Goal: Check status: Check status

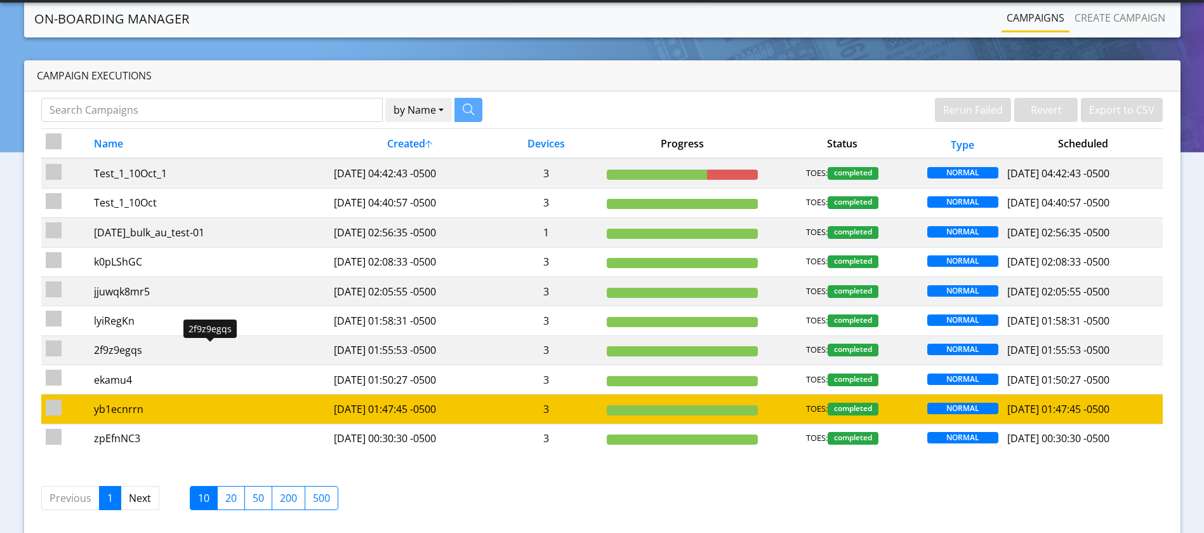
scroll to position [44, 0]
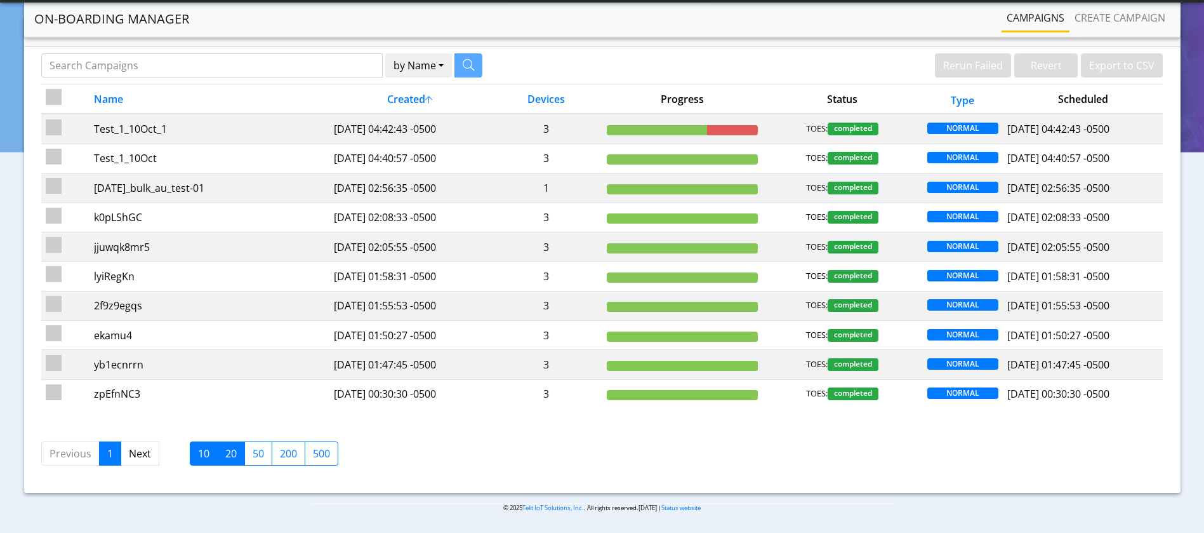
click at [235, 450] on label "20" at bounding box center [231, 453] width 28 height 24
click at [234, 450] on input "20" at bounding box center [229, 450] width 8 height 8
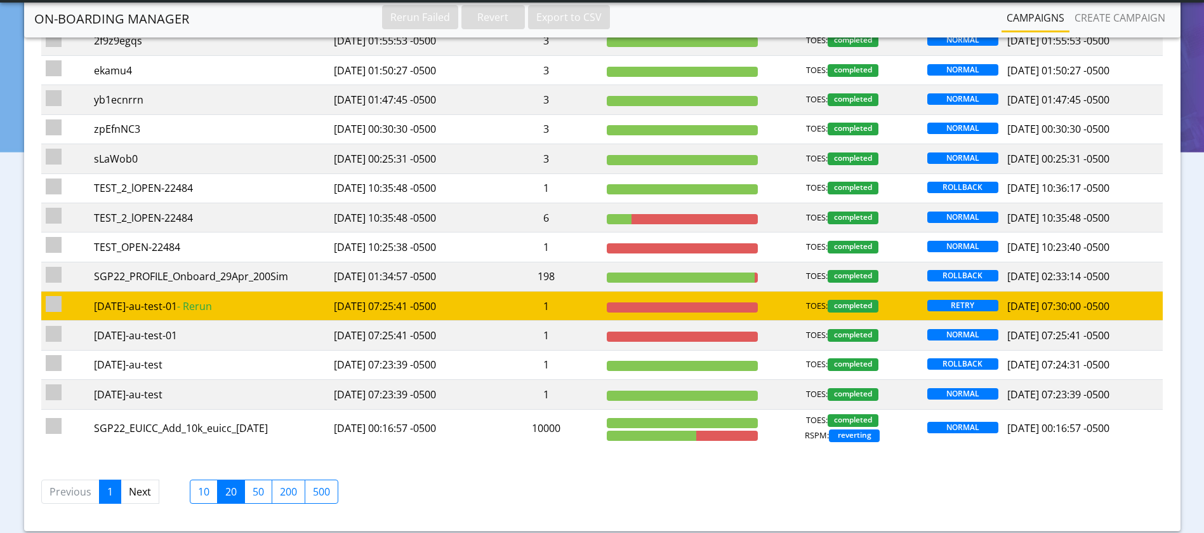
scroll to position [330, 0]
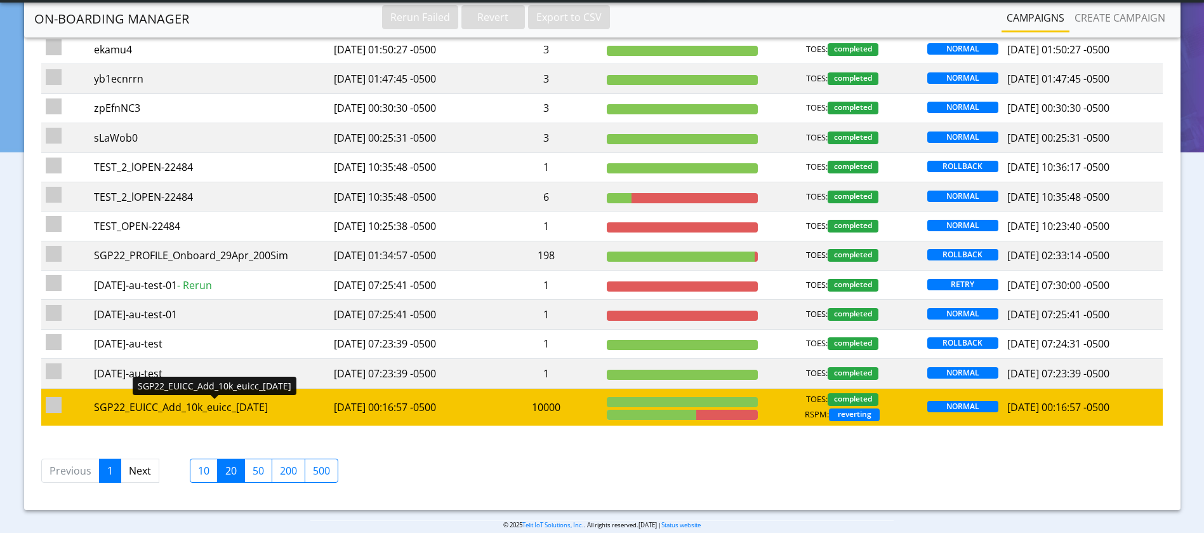
click at [241, 404] on div "SGP22_EUICC_Add_10k_euicc_[DATE]" at bounding box center [209, 406] width 231 height 15
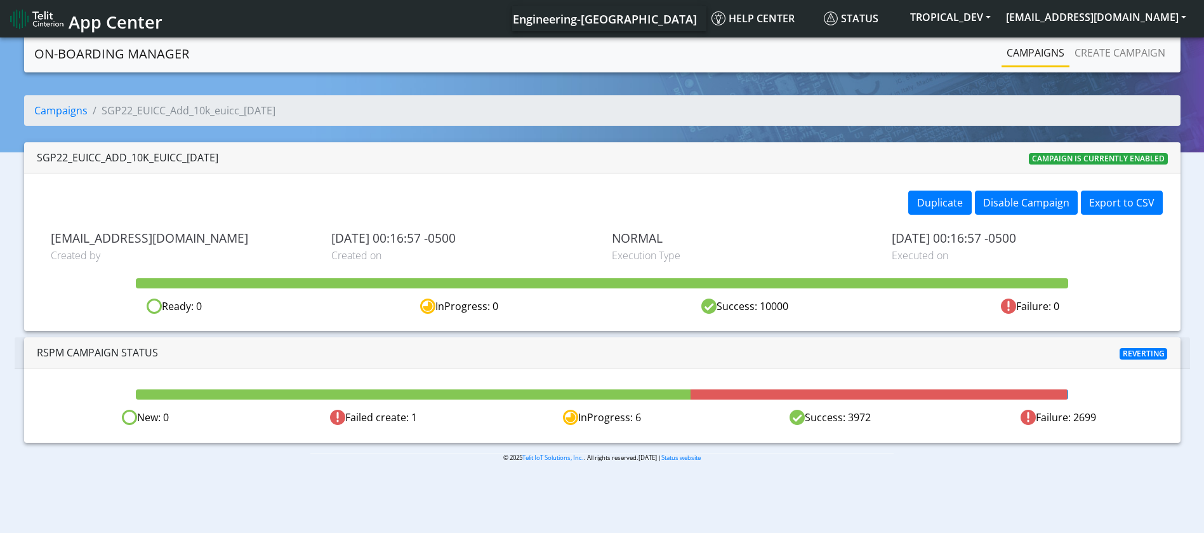
drag, startPoint x: 792, startPoint y: 305, endPoint x: 757, endPoint y: 301, distance: 35.8
click at [757, 301] on div "Success: 10000" at bounding box center [744, 306] width 285 height 16
click at [764, 313] on div "Success: 10000" at bounding box center [744, 306] width 285 height 16
drag, startPoint x: 759, startPoint y: 303, endPoint x: 794, endPoint y: 302, distance: 35.6
click at [794, 302] on div "Success: 10000" at bounding box center [744, 306] width 285 height 16
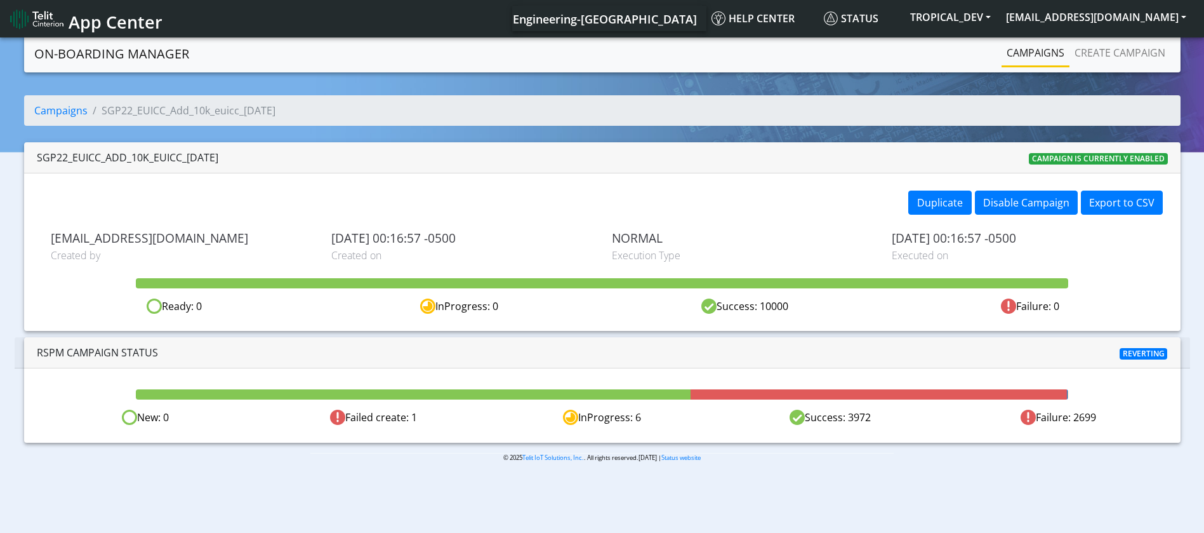
click at [797, 314] on div "Duplicate Disable Campaign Export to CSV [EMAIL_ADDRESS][DOMAIN_NAME] Created b…" at bounding box center [602, 251] width 1157 height 157
drag, startPoint x: 792, startPoint y: 310, endPoint x: 760, endPoint y: 304, distance: 32.4
click at [760, 304] on div "Success: 10000" at bounding box center [744, 306] width 285 height 16
click at [822, 310] on div "Success: 10000" at bounding box center [744, 306] width 285 height 16
drag, startPoint x: 1070, startPoint y: 413, endPoint x: 1097, endPoint y: 418, distance: 27.0
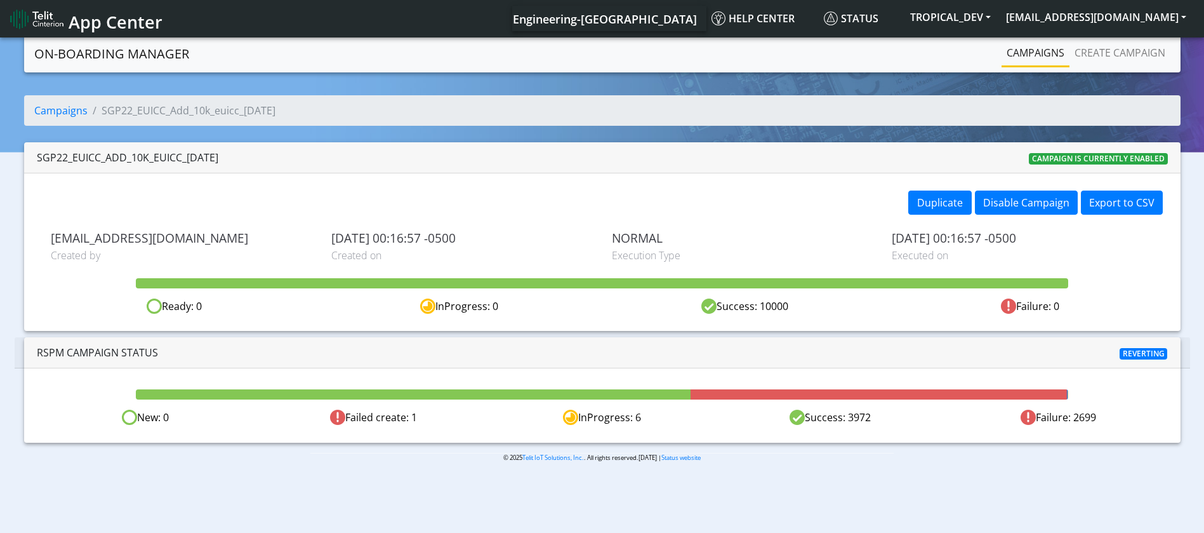
click at [1097, 418] on div "Failure: 2699" at bounding box center [1059, 417] width 229 height 16
click at [1081, 418] on div "Failure: 2699" at bounding box center [1059, 417] width 229 height 16
click at [1079, 411] on div "Failure: 2699" at bounding box center [1059, 417] width 229 height 16
drag, startPoint x: 1073, startPoint y: 413, endPoint x: 1100, endPoint y: 413, distance: 26.7
click at [1100, 413] on div "Failure: 2699" at bounding box center [1059, 417] width 229 height 16
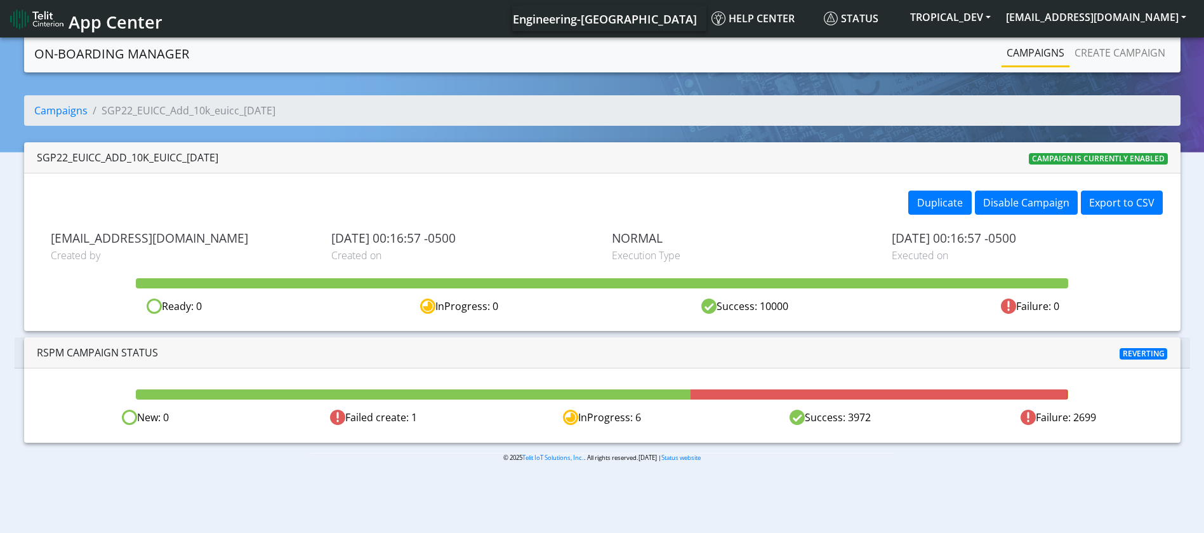
click at [1091, 422] on div "Failure: 2699" at bounding box center [1059, 417] width 229 height 16
drag, startPoint x: 1099, startPoint y: 422, endPoint x: 1073, endPoint y: 419, distance: 26.2
click at [1073, 419] on div "Failure: 2699" at bounding box center [1059, 417] width 229 height 16
click at [1056, 408] on div "New: 0 Failed create: 1 InProgress: 6 Success: 3972 Failure: 2699" at bounding box center [602, 405] width 1157 height 74
drag, startPoint x: 1072, startPoint y: 416, endPoint x: 1103, endPoint y: 415, distance: 30.5
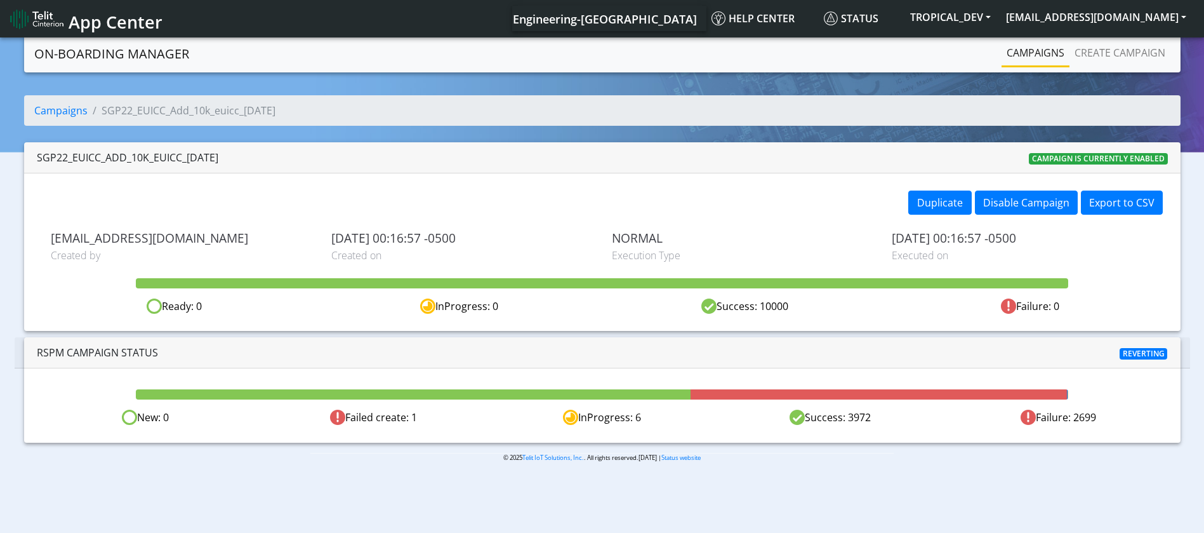
click at [1103, 415] on div "Failure: 2699" at bounding box center [1059, 417] width 229 height 16
click at [61, 114] on link "Campaigns" at bounding box center [60, 110] width 53 height 14
drag, startPoint x: 1070, startPoint y: 418, endPoint x: 1103, endPoint y: 419, distance: 32.4
click at [1103, 419] on div "Failure: 2699" at bounding box center [1059, 417] width 229 height 16
click at [1084, 421] on div "Failure: 2699" at bounding box center [1059, 417] width 229 height 16
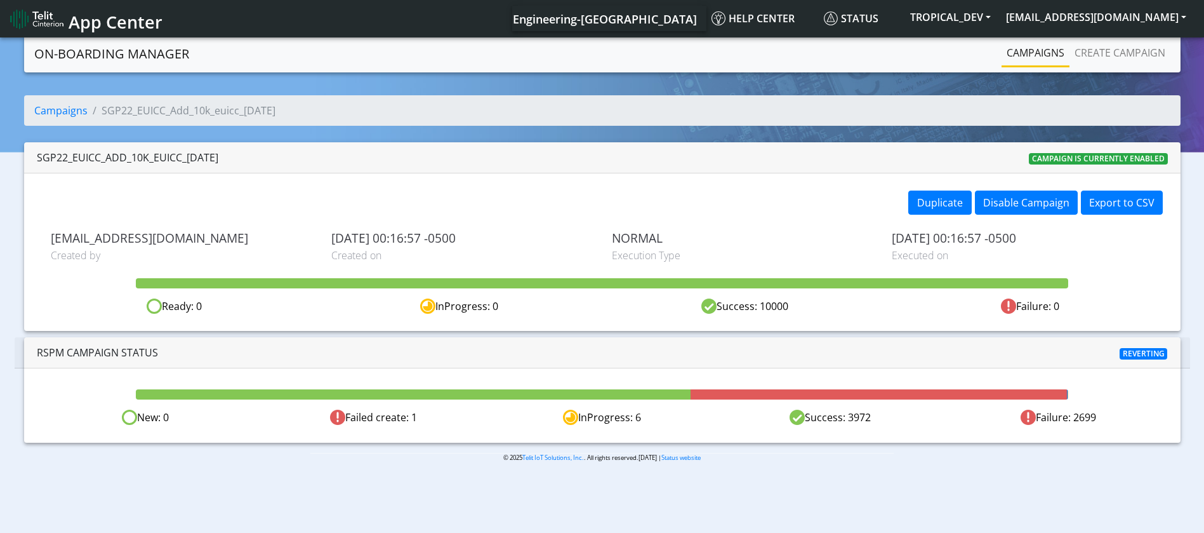
click at [1084, 421] on div "Failure: 2699" at bounding box center [1059, 417] width 229 height 16
click at [1082, 418] on div "Failure: 2699" at bounding box center [1059, 417] width 229 height 16
click at [50, 109] on link "Campaigns" at bounding box center [60, 110] width 53 height 14
drag, startPoint x: 1098, startPoint y: 419, endPoint x: 1046, endPoint y: 418, distance: 52.1
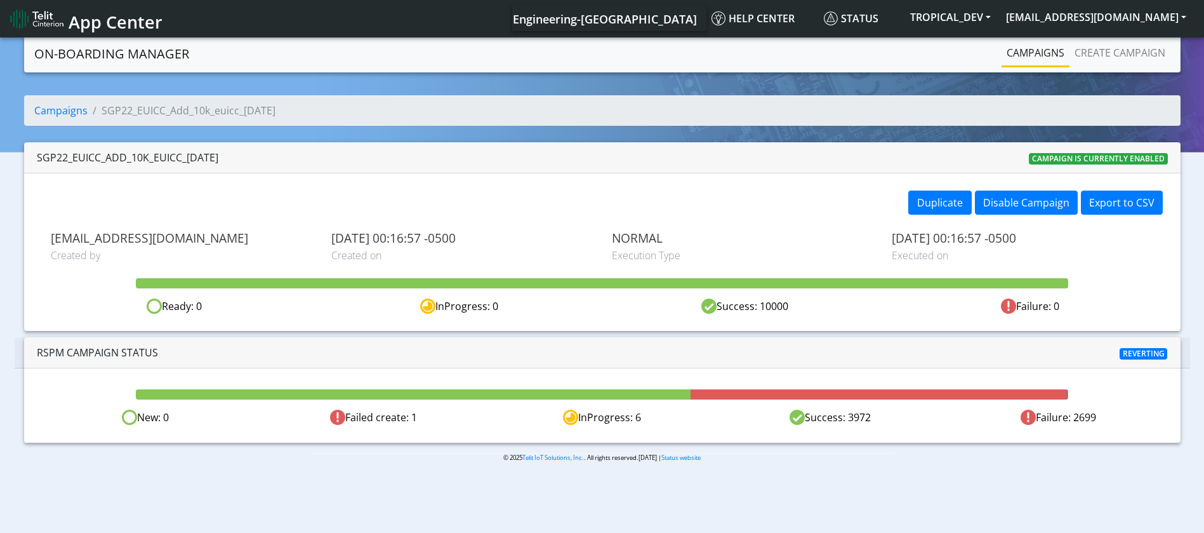
click at [1039, 418] on div "Failure: 2699" at bounding box center [1059, 417] width 229 height 16
click at [1089, 418] on div "Failure: 2699" at bounding box center [1059, 417] width 229 height 16
drag, startPoint x: 872, startPoint y: 418, endPoint x: 851, endPoint y: 413, distance: 22.0
click at [851, 413] on div "Success: 3972" at bounding box center [830, 417] width 229 height 16
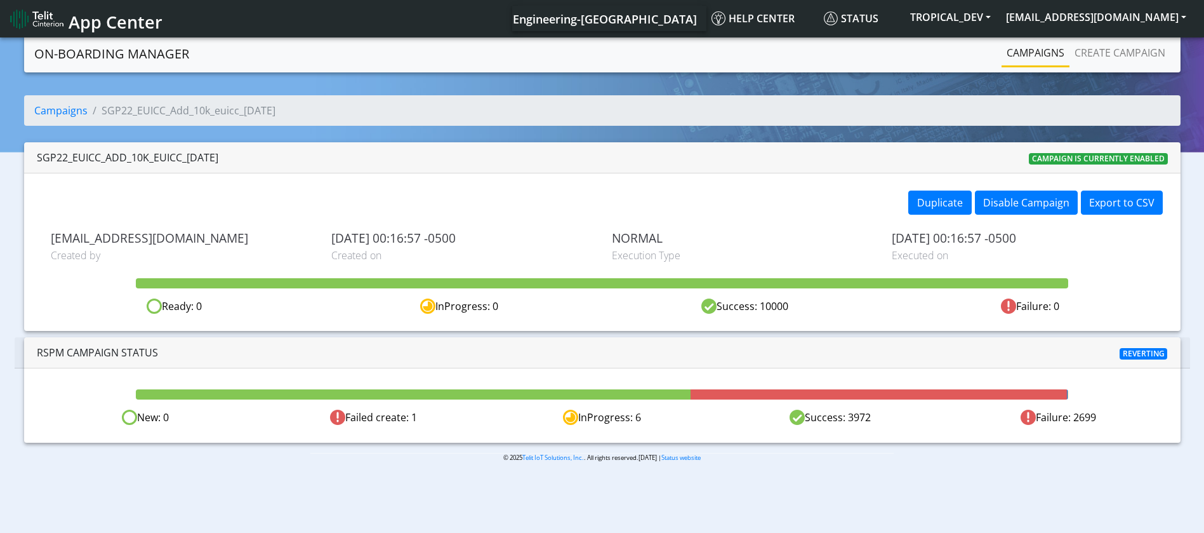
click at [860, 420] on div "Success: 3972" at bounding box center [830, 417] width 229 height 16
drag, startPoint x: 865, startPoint y: 419, endPoint x: 872, endPoint y: 420, distance: 6.5
click at [872, 420] on div "Success: 3972" at bounding box center [830, 417] width 229 height 16
click at [869, 427] on div "New: 0 Failed create: 1 InProgress: 6 Success: 3972 Failure: 2699" at bounding box center [602, 405] width 1157 height 74
click at [868, 418] on div "Success: 3972" at bounding box center [830, 417] width 229 height 16
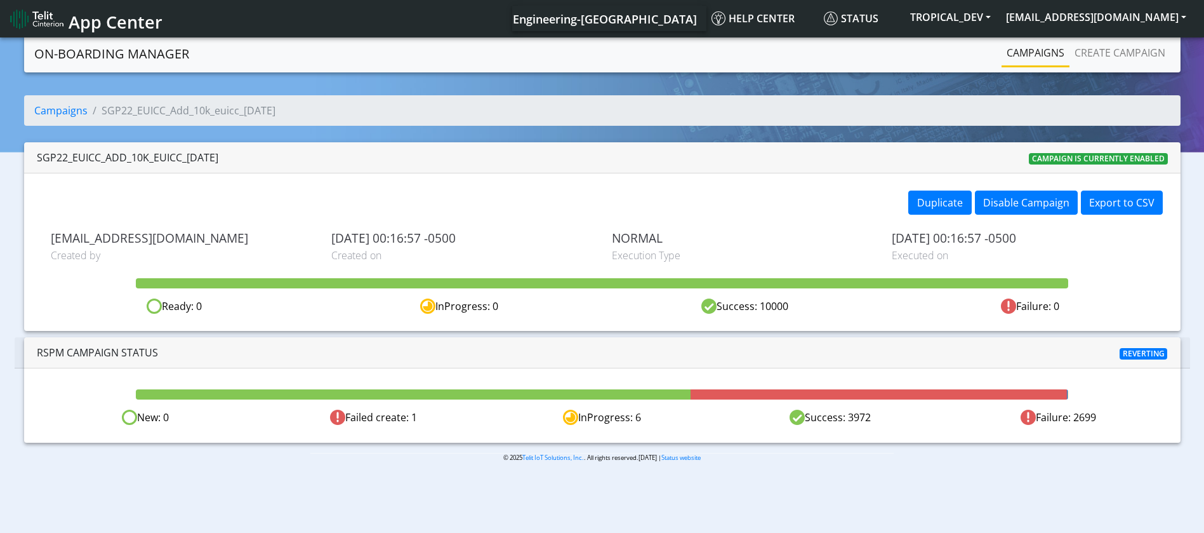
click at [855, 423] on div "Success: 3972" at bounding box center [830, 417] width 229 height 16
drag, startPoint x: 849, startPoint y: 416, endPoint x: 870, endPoint y: 419, distance: 21.7
click at [870, 419] on div "Success: 3972" at bounding box center [830, 417] width 229 height 16
click at [868, 425] on div "New: 0 Failed create: 1 InProgress: 6 Success: 3972 Failure: 2699" at bounding box center [602, 405] width 1157 height 74
click at [872, 421] on div "Success: 3972" at bounding box center [830, 417] width 229 height 16
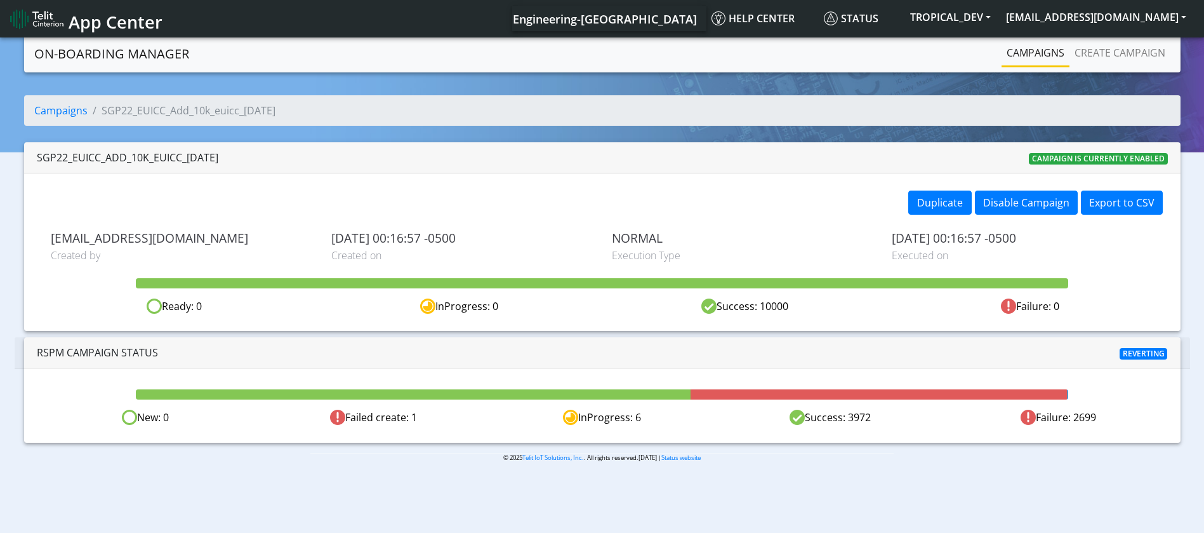
click at [874, 432] on div "New: 0 Failed create: 1 InProgress: 6 Success: 3972 Failure: 2699" at bounding box center [602, 405] width 1157 height 74
click at [867, 416] on div "Success: 3972" at bounding box center [830, 417] width 229 height 16
click at [895, 423] on div "Success: 3972" at bounding box center [830, 417] width 229 height 16
drag, startPoint x: 848, startPoint y: 415, endPoint x: 873, endPoint y: 416, distance: 25.4
click at [873, 416] on div "Success: 3972" at bounding box center [830, 417] width 229 height 16
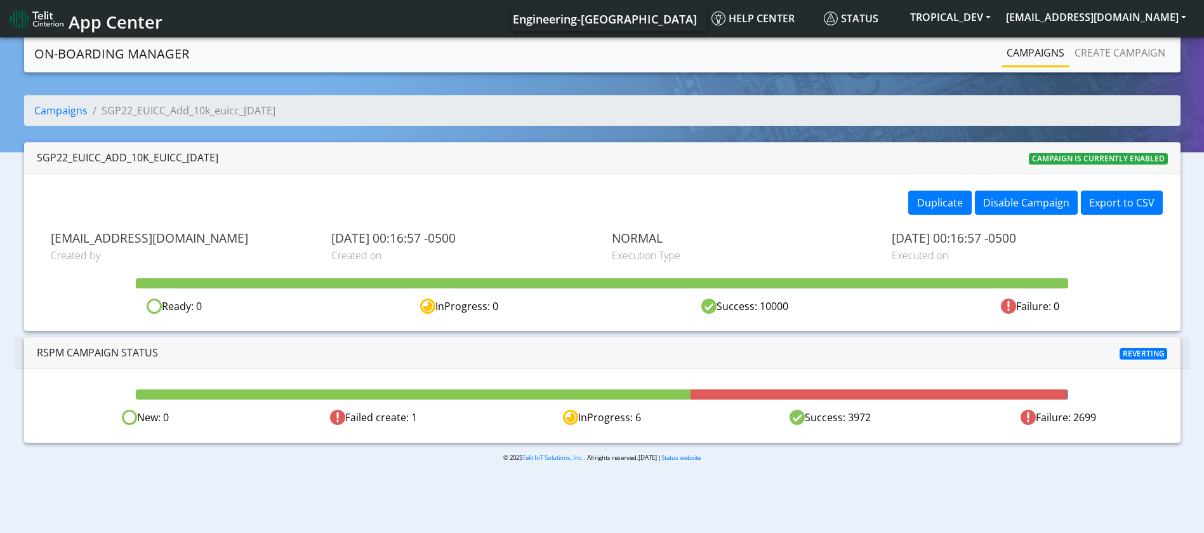
click at [866, 421] on div "Success: 3972" at bounding box center [830, 417] width 229 height 16
drag, startPoint x: 846, startPoint y: 418, endPoint x: 871, endPoint y: 422, distance: 25.0
click at [871, 422] on div "Success: 3972" at bounding box center [830, 417] width 229 height 16
drag, startPoint x: 805, startPoint y: 413, endPoint x: 842, endPoint y: 415, distance: 37.5
click at [842, 415] on div "Success: 3972" at bounding box center [830, 417] width 229 height 16
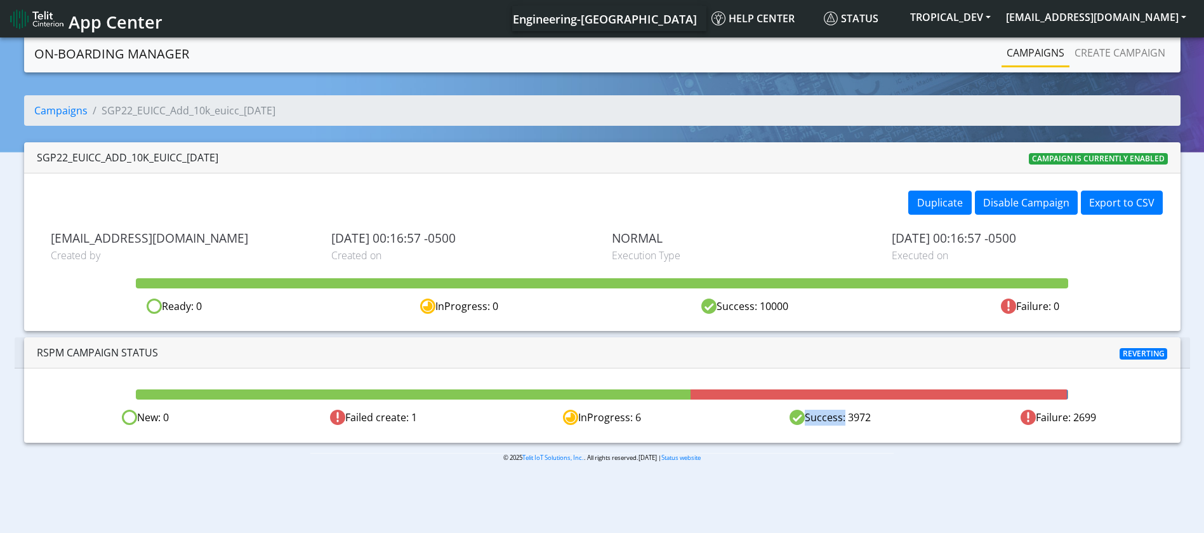
drag, startPoint x: 850, startPoint y: 414, endPoint x: 874, endPoint y: 414, distance: 23.5
click at [874, 414] on div "Success: 3972" at bounding box center [830, 417] width 229 height 16
click at [855, 415] on div "Success: 3972" at bounding box center [830, 417] width 229 height 16
click at [871, 424] on div "Success: 3972" at bounding box center [830, 417] width 229 height 16
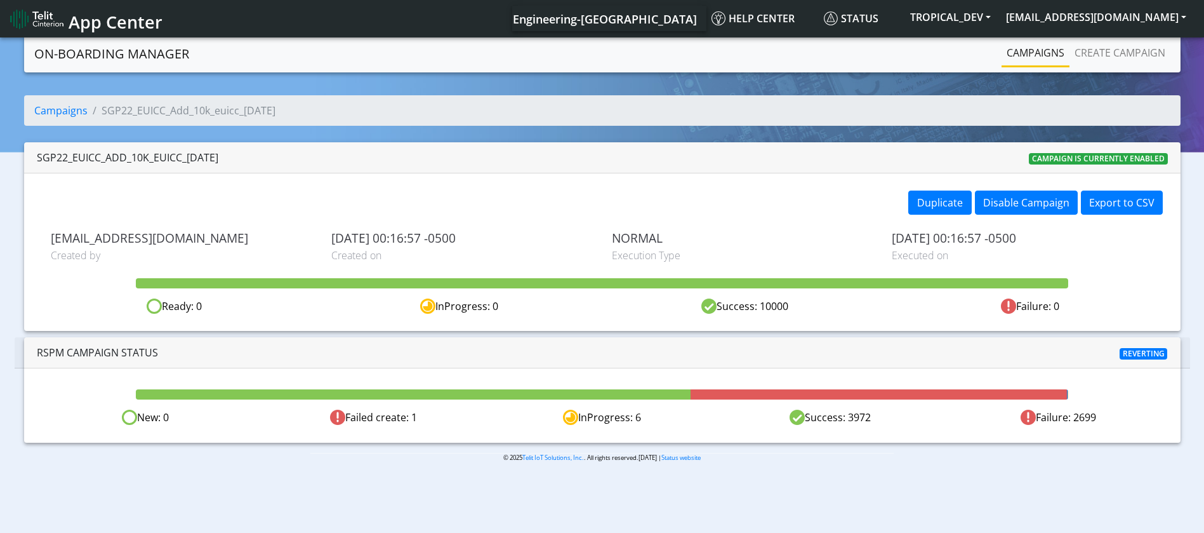
drag, startPoint x: 873, startPoint y: 409, endPoint x: 849, endPoint y: 409, distance: 24.1
click at [849, 409] on div "Success: 3972" at bounding box center [830, 417] width 229 height 16
click at [866, 423] on div "Success: 3972" at bounding box center [830, 417] width 229 height 16
drag, startPoint x: 873, startPoint y: 416, endPoint x: 867, endPoint y: 415, distance: 6.5
click at [867, 415] on div "Success: 3972" at bounding box center [830, 417] width 229 height 16
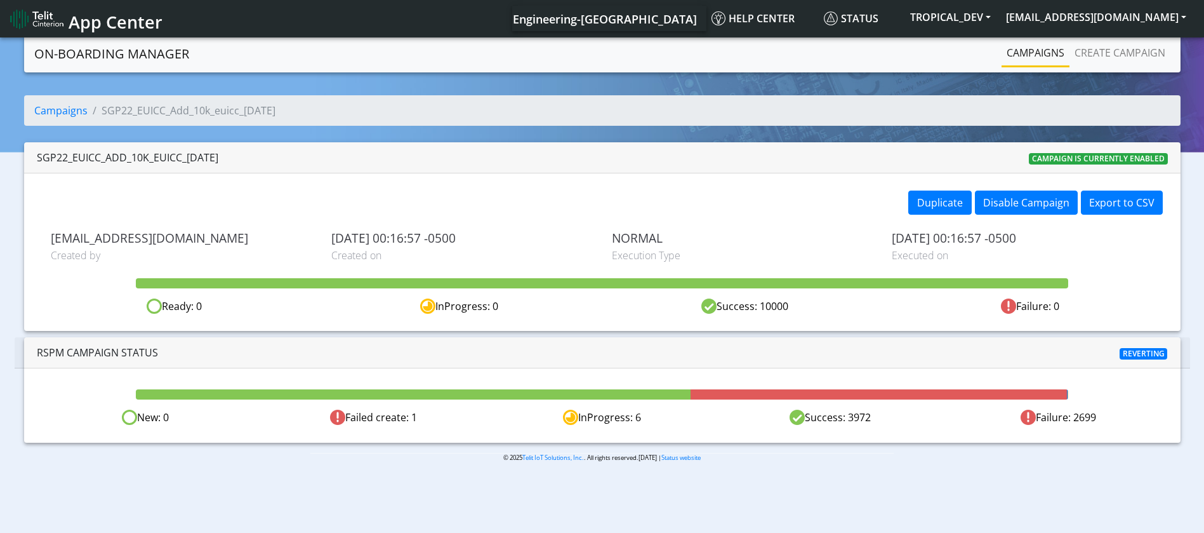
click at [857, 431] on div "New: 0 Failed create: 1 InProgress: 6 Success: 3972 Failure: 2699" at bounding box center [602, 405] width 1157 height 74
click at [829, 419] on div "Success: 3972" at bounding box center [830, 417] width 229 height 16
click at [827, 417] on div "Success: 3972" at bounding box center [830, 417] width 229 height 16
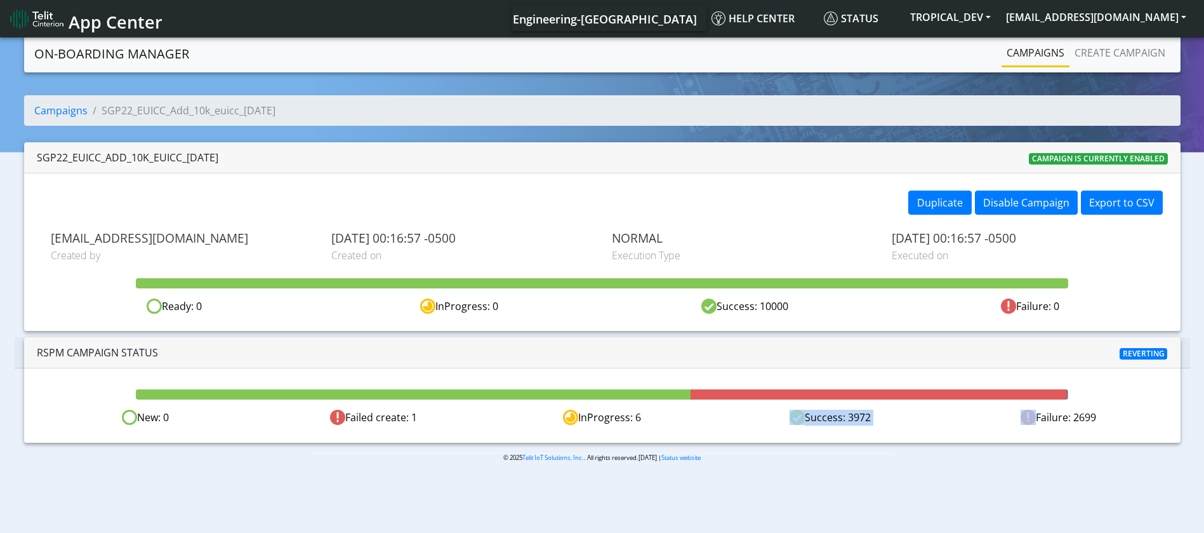
click at [827, 423] on div "Success: 3972" at bounding box center [830, 417] width 229 height 16
click at [854, 427] on div "New: 0 Failed create: 1 InProgress: 6 Success: 3972 Failure: 2699" at bounding box center [602, 405] width 1157 height 74
drag, startPoint x: 864, startPoint y: 415, endPoint x: 848, endPoint y: 416, distance: 16.6
click at [848, 416] on div "Success: 3972" at bounding box center [830, 417] width 229 height 16
click at [871, 420] on div "Success: 3972" at bounding box center [830, 417] width 229 height 16
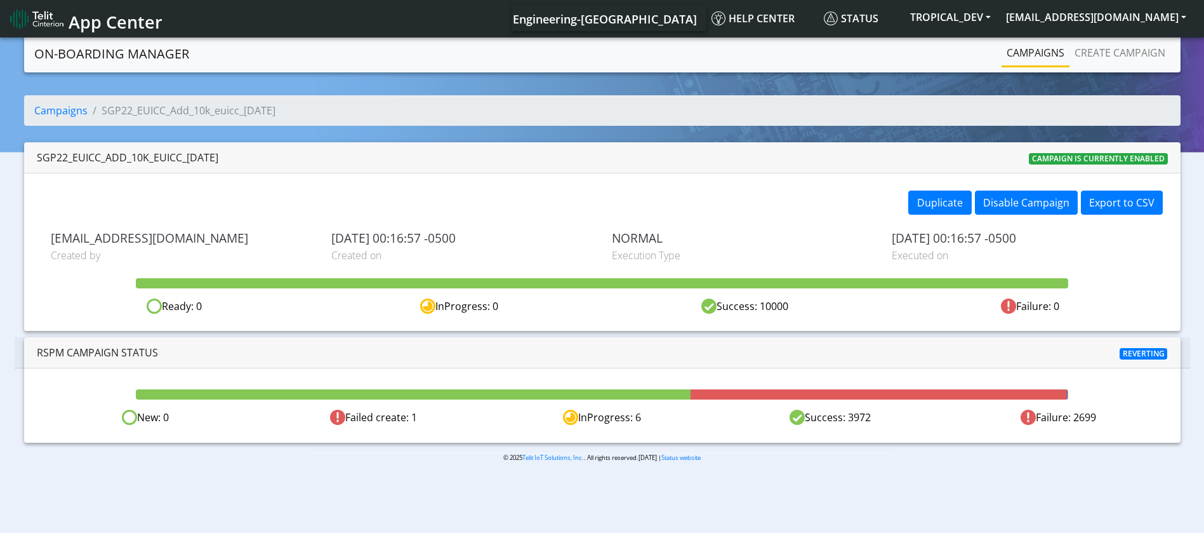
drag, startPoint x: 873, startPoint y: 417, endPoint x: 848, endPoint y: 422, distance: 25.2
click at [848, 422] on div "Success: 3972" at bounding box center [830, 417] width 229 height 16
click at [865, 427] on div "New: 0 Failed create: 1 InProgress: 6 Success: 3972 Failure: 2699" at bounding box center [602, 405] width 1157 height 74
drag, startPoint x: 865, startPoint y: 419, endPoint x: 873, endPoint y: 419, distance: 7.6
click at [873, 419] on div "Success: 3972" at bounding box center [830, 417] width 229 height 16
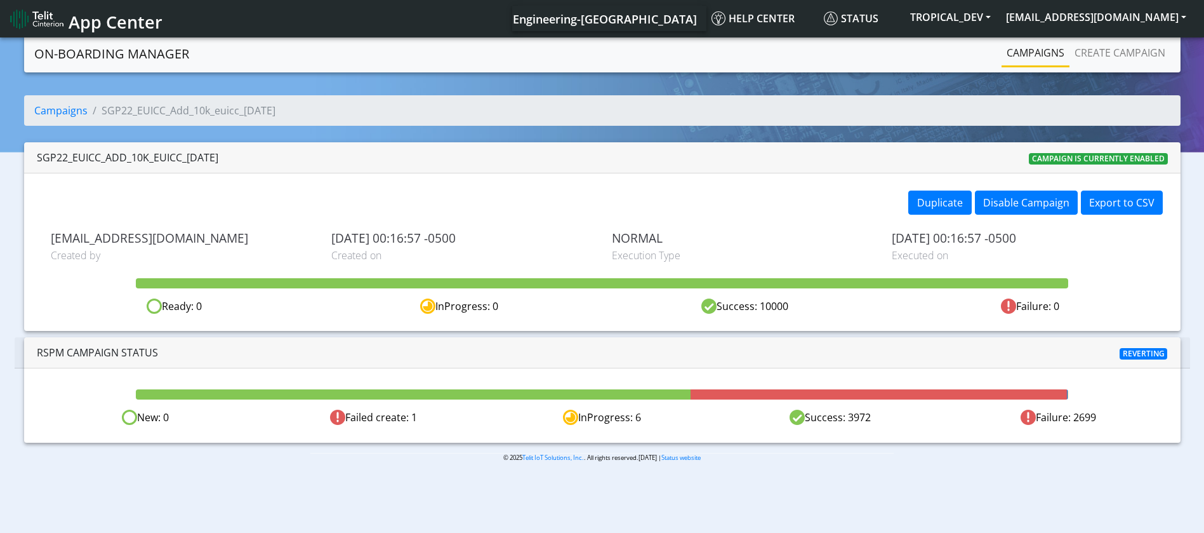
click at [878, 423] on div "New: 0 Failed create: 1 InProgress: 6 Success: 3972 Failure: 2699" at bounding box center [602, 405] width 1157 height 74
click at [880, 423] on div "Success: 3972" at bounding box center [830, 417] width 229 height 16
drag, startPoint x: 848, startPoint y: 420, endPoint x: 872, endPoint y: 418, distance: 24.9
click at [872, 418] on div "Success: 3972" at bounding box center [830, 417] width 229 height 16
drag, startPoint x: 1103, startPoint y: 417, endPoint x: 946, endPoint y: 413, distance: 156.9
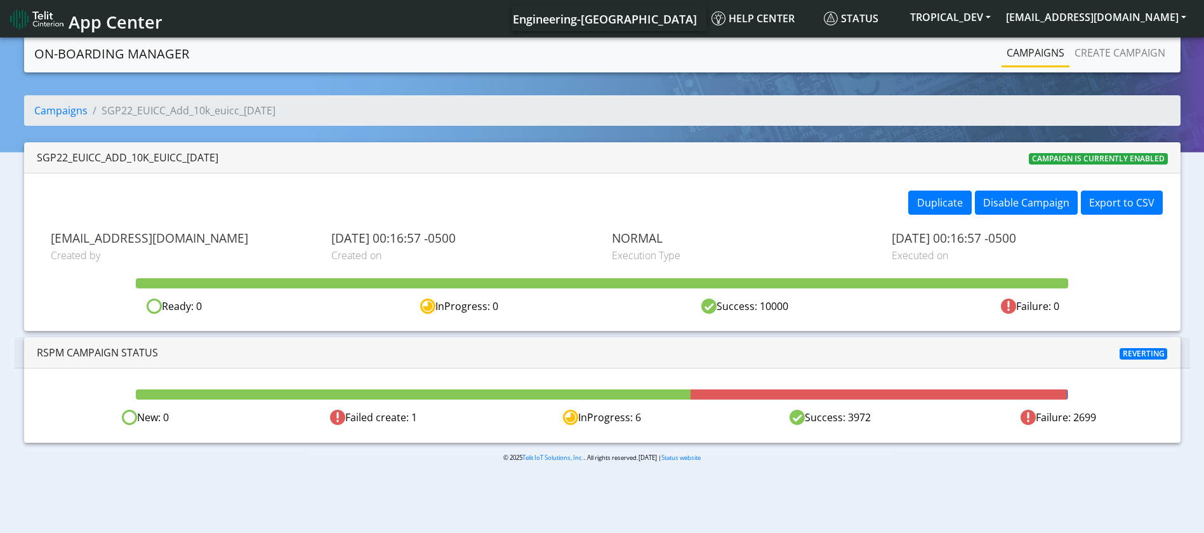
click at [946, 413] on div "Failure: 2699" at bounding box center [1059, 417] width 229 height 16
click at [1079, 415] on div "Failure: 2699" at bounding box center [1059, 417] width 229 height 16
drag, startPoint x: 1106, startPoint y: 415, endPoint x: 1037, endPoint y: 413, distance: 68.6
click at [1037, 413] on div "Failure: 2699" at bounding box center [1059, 417] width 229 height 16
click at [1076, 423] on div "Failure: 2699" at bounding box center [1059, 417] width 229 height 16
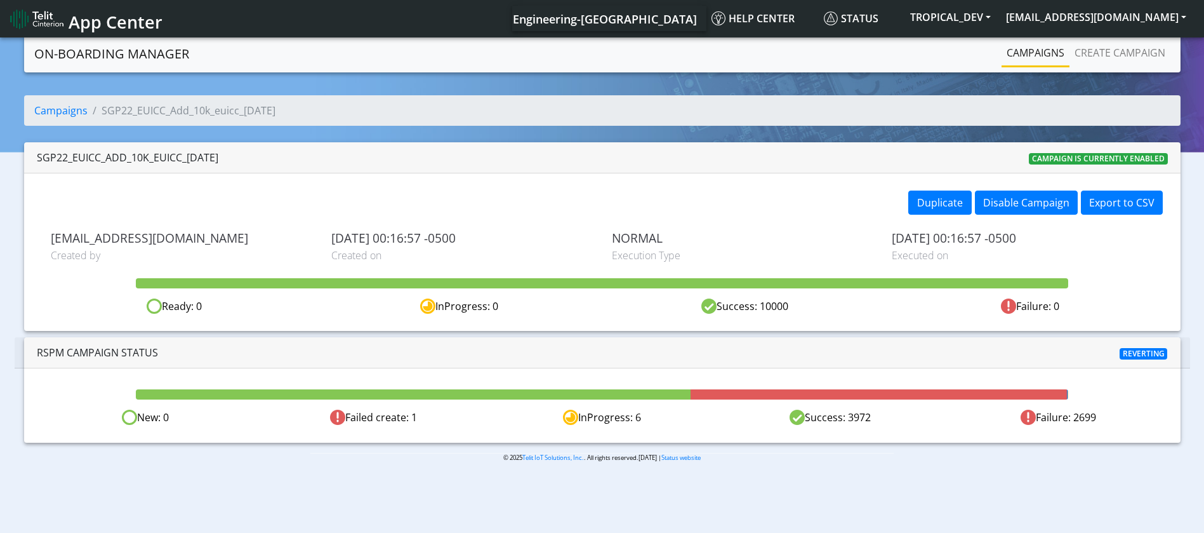
drag, startPoint x: 1098, startPoint y: 418, endPoint x: 1037, endPoint y: 418, distance: 60.9
click at [1037, 418] on div "Failure: 2699" at bounding box center [1059, 417] width 229 height 16
click at [849, 419] on div "Success: 3972" at bounding box center [830, 417] width 229 height 16
drag, startPoint x: 1072, startPoint y: 416, endPoint x: 1101, endPoint y: 417, distance: 29.2
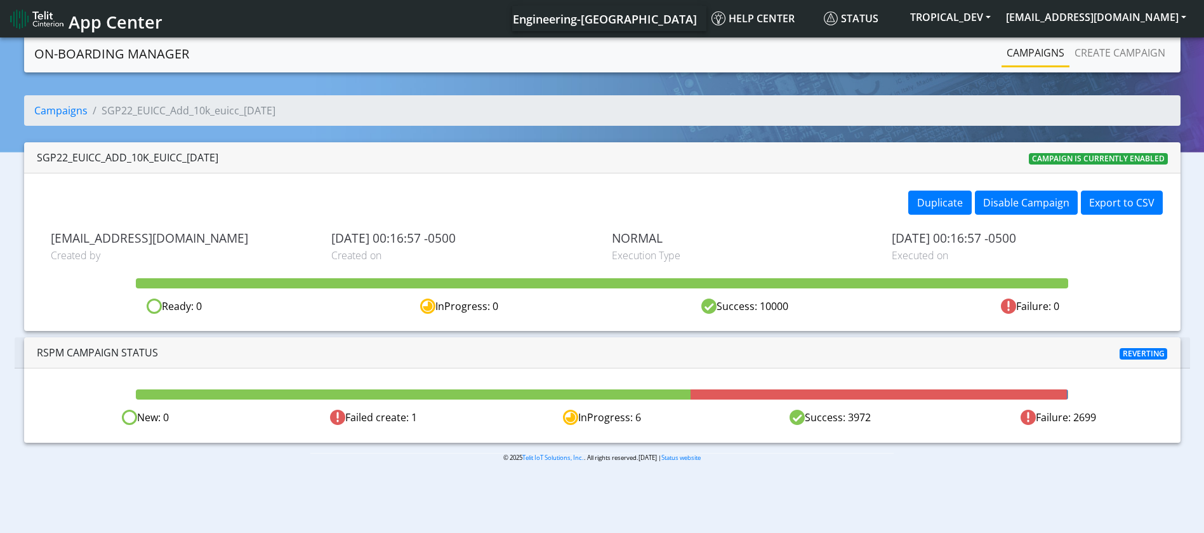
click at [1101, 417] on div "Failure: 2699" at bounding box center [1059, 417] width 229 height 16
click at [1091, 419] on div "Failure: 2699" at bounding box center [1059, 417] width 229 height 16
drag, startPoint x: 878, startPoint y: 418, endPoint x: 845, endPoint y: 415, distance: 33.2
click at [845, 415] on div "Success: 3972" at bounding box center [830, 417] width 229 height 16
click at [886, 421] on div "Success: 3972" at bounding box center [830, 417] width 229 height 16
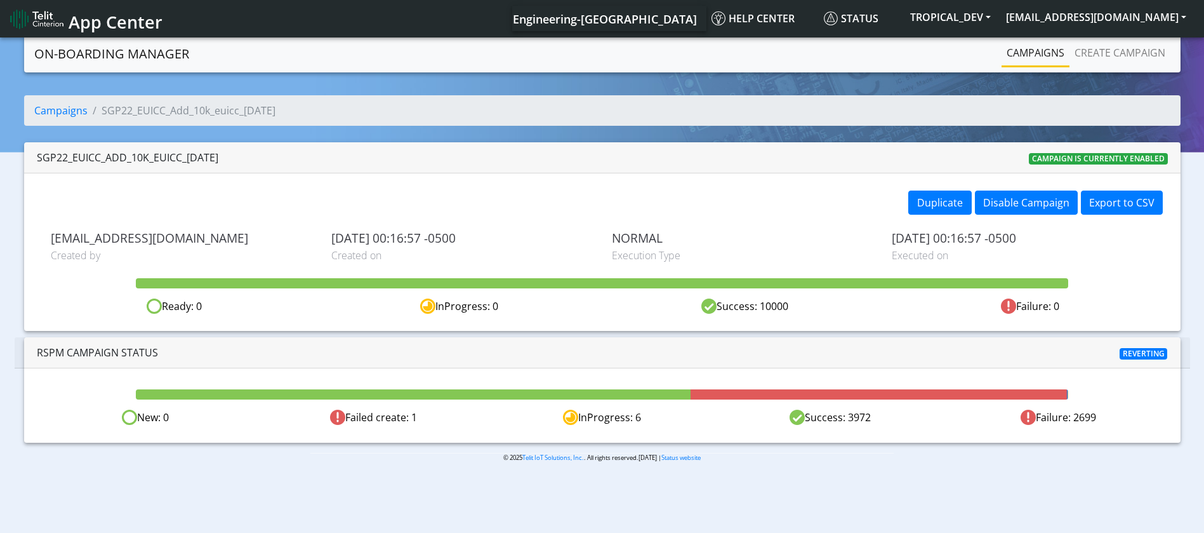
drag, startPoint x: 870, startPoint y: 422, endPoint x: 806, endPoint y: 420, distance: 64.8
click at [806, 420] on div "Success: 3972" at bounding box center [830, 417] width 229 height 16
click at [894, 421] on div "Success: 3972" at bounding box center [830, 417] width 229 height 16
click at [855, 415] on div "Success: 3972" at bounding box center [830, 417] width 229 height 16
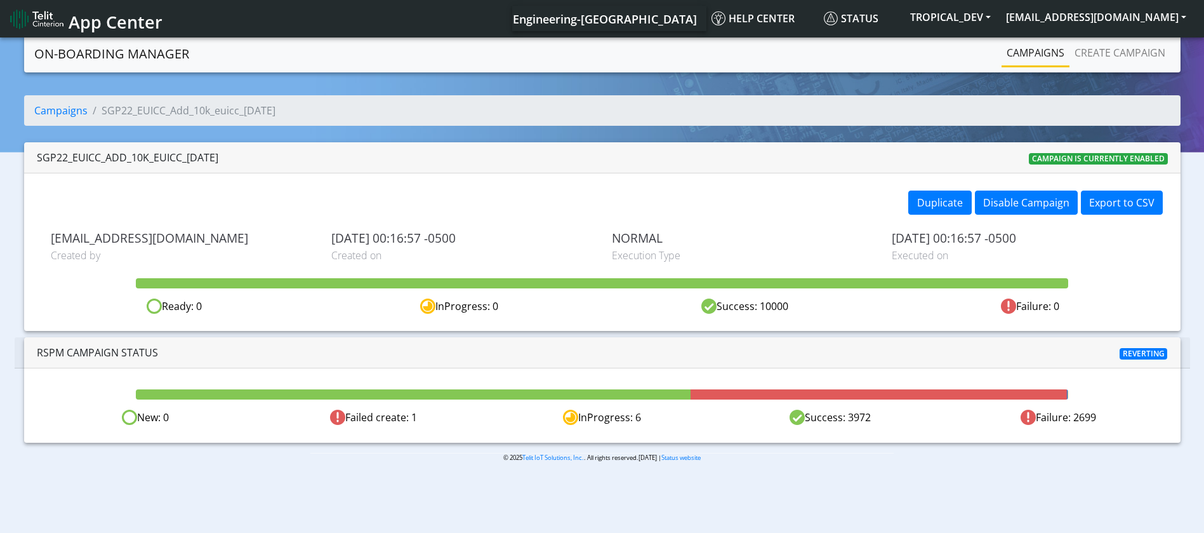
drag, startPoint x: 803, startPoint y: 302, endPoint x: 760, endPoint y: 302, distance: 43.2
click at [760, 302] on div "Success: 10000" at bounding box center [744, 306] width 285 height 16
click at [795, 314] on div "Duplicate Disable Campaign Export to CSV [EMAIL_ADDRESS][DOMAIN_NAME] Created b…" at bounding box center [602, 251] width 1157 height 157
drag, startPoint x: 802, startPoint y: 311, endPoint x: 719, endPoint y: 303, distance: 82.9
click at [719, 303] on div "Success: 10000" at bounding box center [744, 306] width 285 height 16
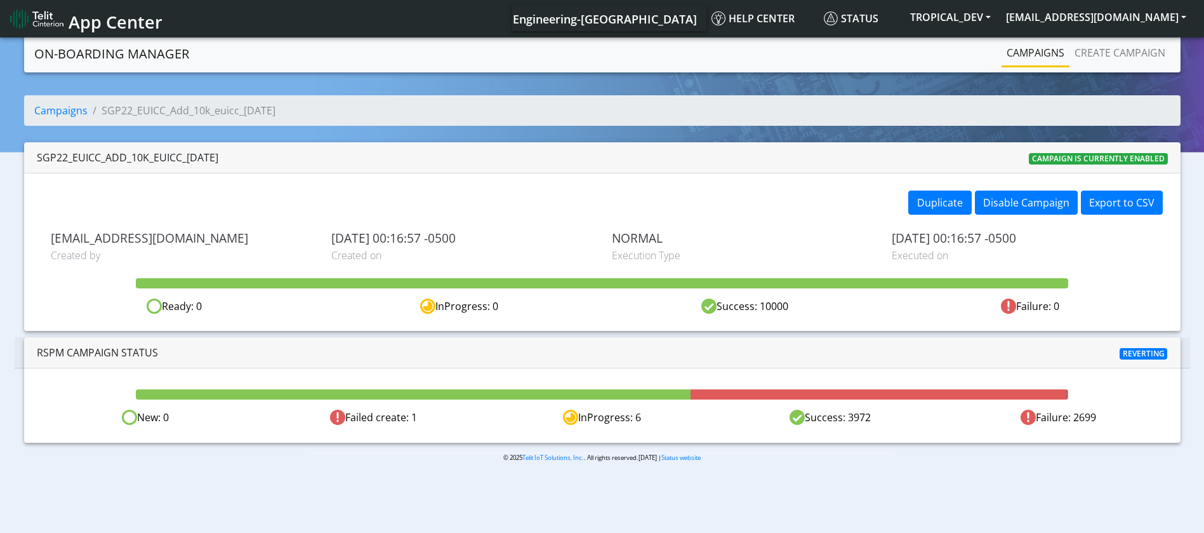
click at [804, 323] on div "Duplicate Disable Campaign Export to CSV [EMAIL_ADDRESS][DOMAIN_NAME] Created b…" at bounding box center [602, 251] width 1157 height 157
click at [798, 305] on div "Success: 10000" at bounding box center [744, 306] width 285 height 16
drag, startPoint x: 717, startPoint y: 303, endPoint x: 799, endPoint y: 305, distance: 81.9
click at [799, 305] on div "Success: 10000" at bounding box center [744, 306] width 285 height 16
click at [795, 315] on div "Duplicate Disable Campaign Export to CSV [EMAIL_ADDRESS][DOMAIN_NAME] Created b…" at bounding box center [602, 251] width 1157 height 157
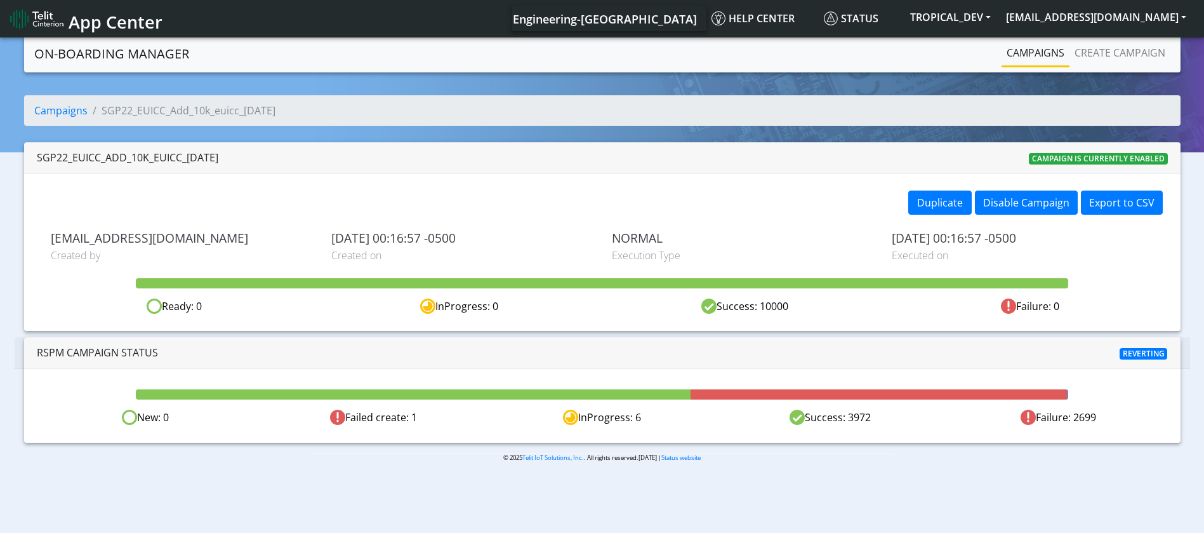
drag, startPoint x: 808, startPoint y: 309, endPoint x: 715, endPoint y: 300, distance: 93.1
click at [715, 300] on div "Success: 10000" at bounding box center [744, 306] width 285 height 16
drag, startPoint x: 1101, startPoint y: 421, endPoint x: 1034, endPoint y: 418, distance: 67.4
click at [1034, 418] on div "Failure: 2699" at bounding box center [1059, 417] width 229 height 16
drag, startPoint x: 761, startPoint y: 300, endPoint x: 797, endPoint y: 305, distance: 37.1
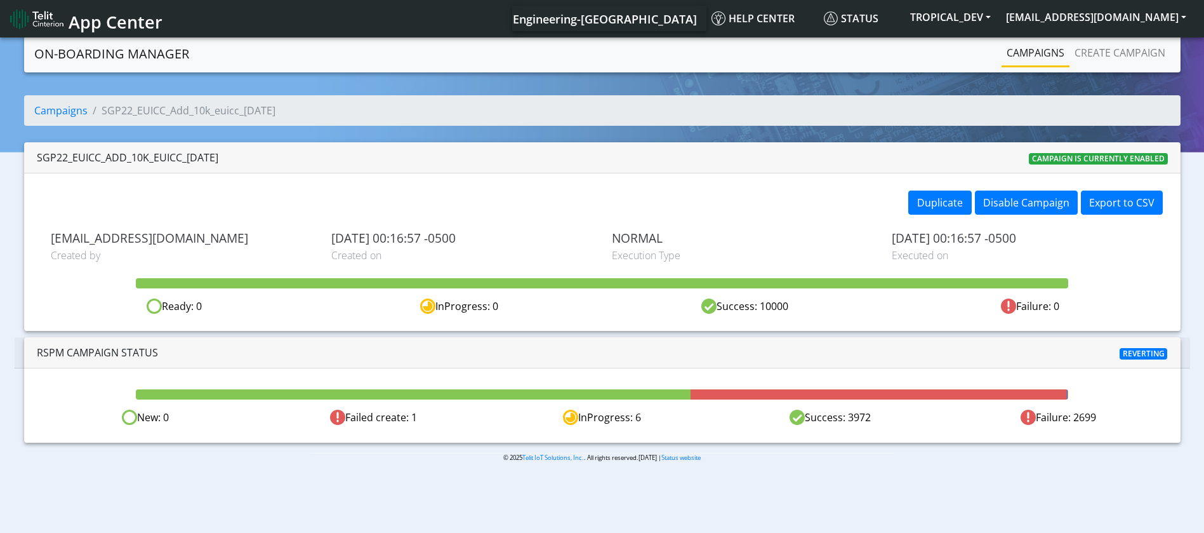
click at [797, 305] on div "Success: 10000" at bounding box center [744, 306] width 285 height 16
drag, startPoint x: 1112, startPoint y: 417, endPoint x: 1077, endPoint y: 420, distance: 35.0
click at [1077, 420] on div "Failure: 2699" at bounding box center [1059, 417] width 229 height 16
drag, startPoint x: 806, startPoint y: 300, endPoint x: 719, endPoint y: 298, distance: 87.0
click at [719, 298] on div "Success: 10000" at bounding box center [744, 306] width 285 height 16
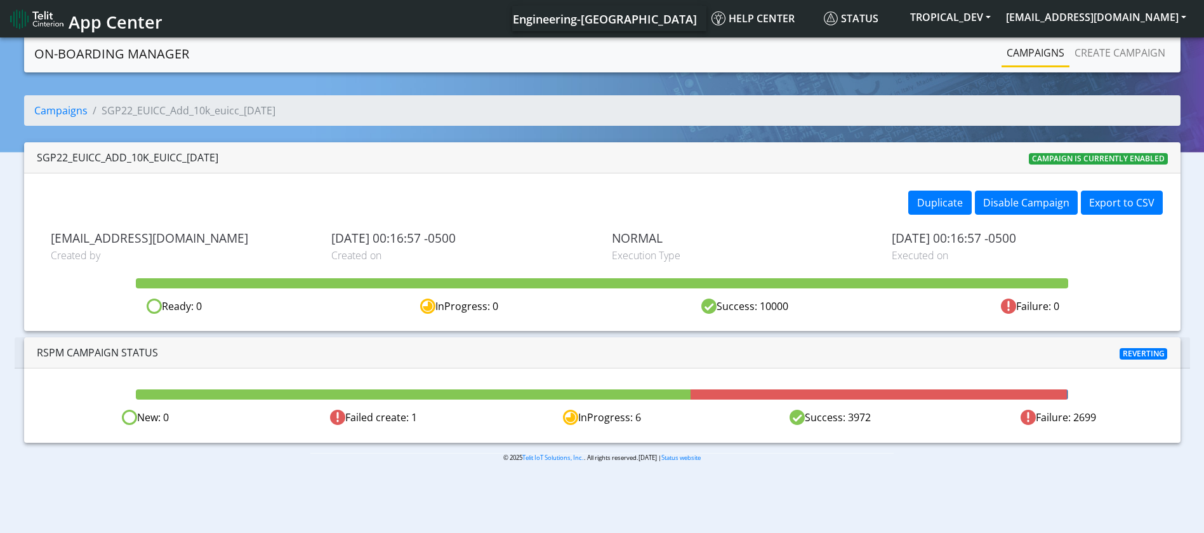
click at [799, 312] on div "Success: 10000" at bounding box center [744, 306] width 285 height 16
drag, startPoint x: 754, startPoint y: 294, endPoint x: 721, endPoint y: 276, distance: 37.8
click at [721, 276] on div "Duplicate Disable Campaign Export to CSV [EMAIL_ADDRESS][DOMAIN_NAME] Created b…" at bounding box center [602, 251] width 1157 height 157
click at [780, 246] on div "NORMAL Execution Type" at bounding box center [742, 246] width 281 height 32
drag, startPoint x: 794, startPoint y: 309, endPoint x: 756, endPoint y: 305, distance: 37.6
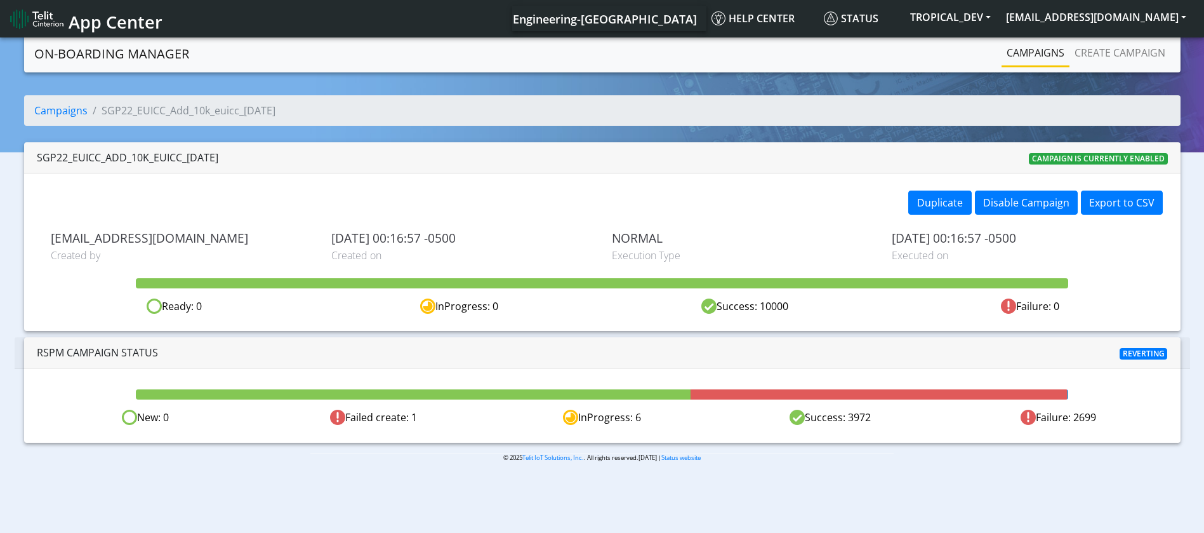
click at [756, 305] on div "Success: 10000" at bounding box center [744, 306] width 285 height 16
click at [813, 305] on div "Success: 10000" at bounding box center [744, 306] width 285 height 16
drag, startPoint x: 813, startPoint y: 305, endPoint x: 720, endPoint y: 300, distance: 93.5
click at [720, 300] on div "Success: 10000" at bounding box center [744, 306] width 285 height 16
click at [788, 309] on div "Success: 10000" at bounding box center [744, 306] width 285 height 16
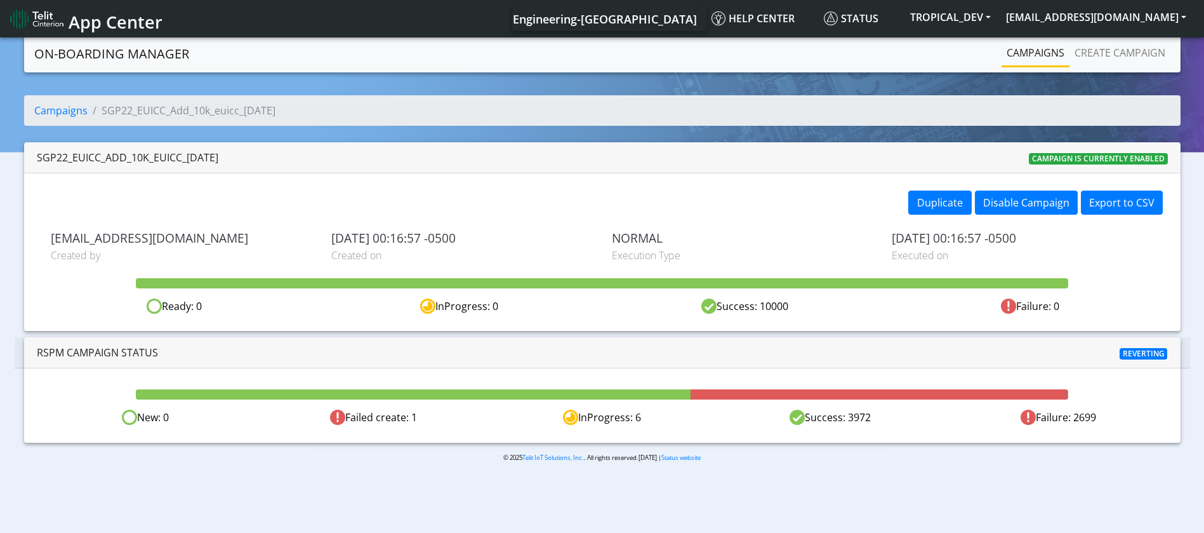
drag, startPoint x: 776, startPoint y: 308, endPoint x: 792, endPoint y: 307, distance: 15.9
click at [792, 307] on div "Success: 10000" at bounding box center [744, 306] width 285 height 16
click at [780, 302] on div "Success: 10000" at bounding box center [744, 306] width 285 height 16
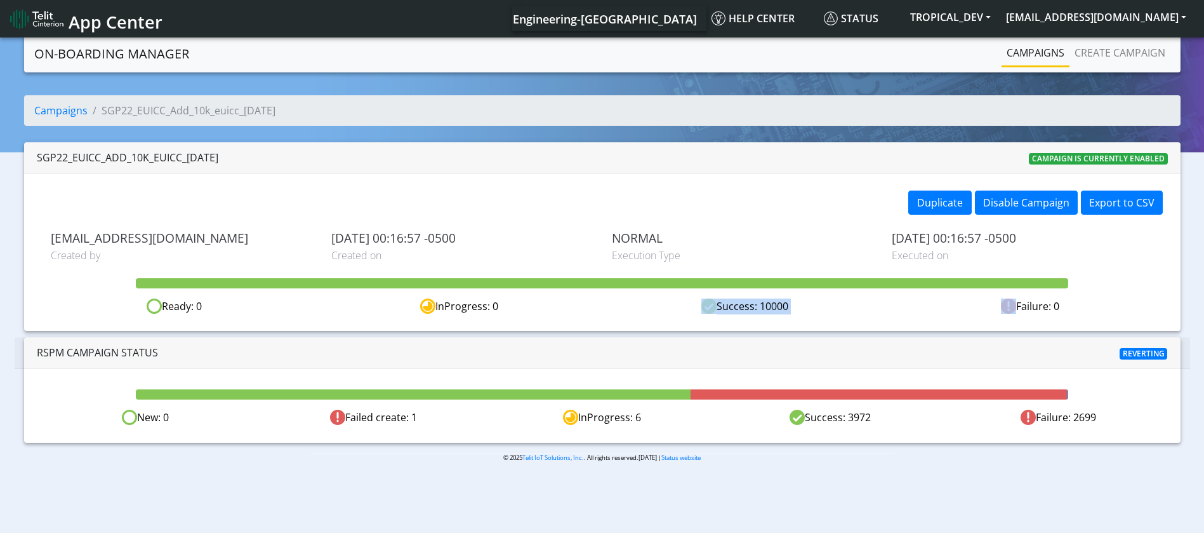
click at [772, 300] on div "Success: 10000" at bounding box center [744, 306] width 285 height 16
